Goal: Check status

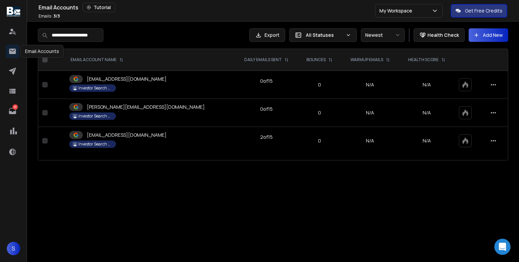
click at [15, 53] on icon at bounding box center [12, 51] width 7 height 5
click at [13, 72] on icon at bounding box center [12, 71] width 7 height 7
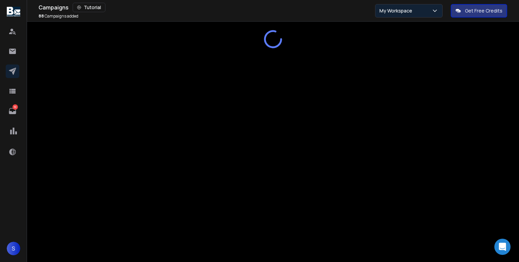
click at [406, 14] on button "My Workspace" at bounding box center [409, 11] width 68 height 14
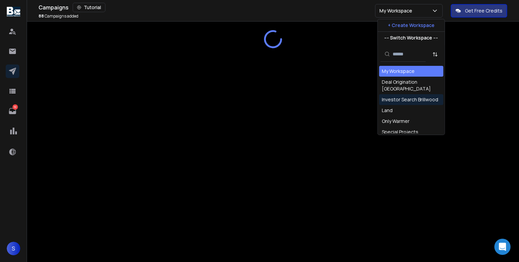
click at [404, 96] on div "Investor Search Brillwood" at bounding box center [410, 99] width 56 height 7
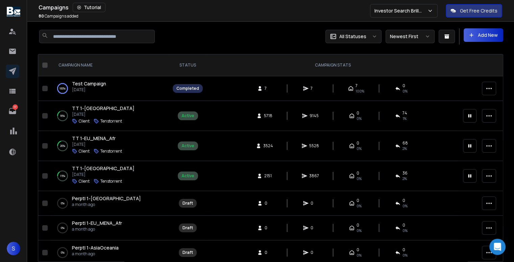
click at [88, 88] on p "[DATE]" at bounding box center [89, 89] width 34 height 5
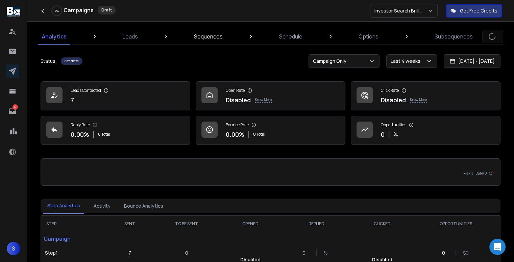
click at [211, 39] on p "Sequences" at bounding box center [208, 36] width 29 height 8
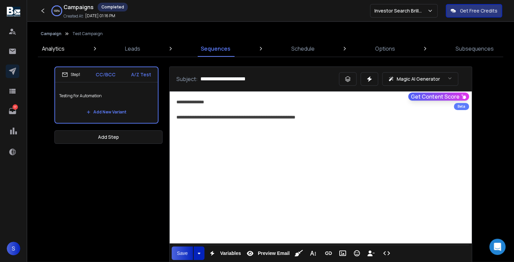
click at [49, 52] on p "Analytics" at bounding box center [53, 49] width 23 height 8
